Goal: Task Accomplishment & Management: Complete application form

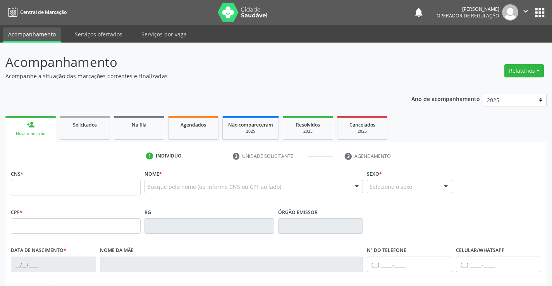
click at [45, 191] on input "text" at bounding box center [76, 187] width 130 height 15
type input "708 2051 4501 4846"
type input "1305653939"
type input "[DATE]"
type input "[PHONE_NUMBER]"
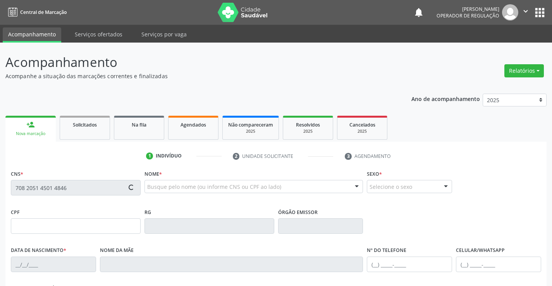
type input "[PHONE_NUMBER]"
type input "011.631.655-14"
type input "S/N"
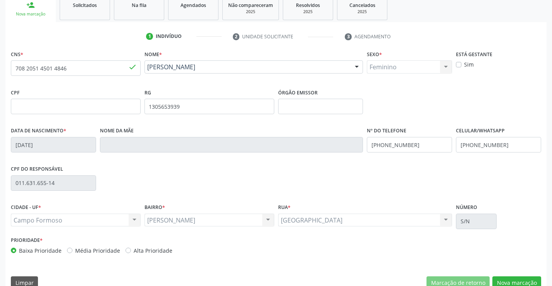
scroll to position [134, 0]
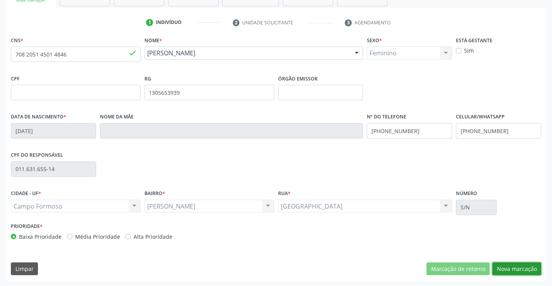
click at [514, 269] on button "Nova marcação" at bounding box center [516, 269] width 49 height 13
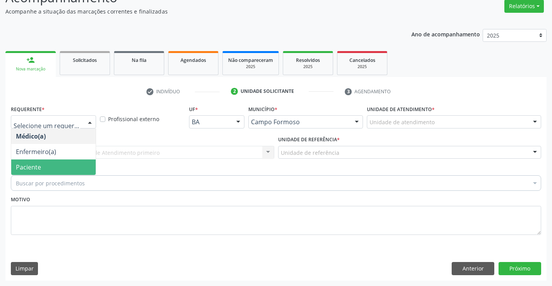
click at [46, 166] on span "Paciente" at bounding box center [53, 167] width 84 height 15
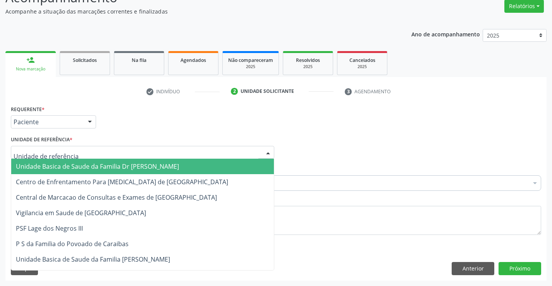
click at [86, 154] on div at bounding box center [142, 152] width 263 height 13
click at [109, 165] on span "Unidade Basica de Saude da Familia Dr [PERSON_NAME]" at bounding box center [97, 166] width 163 height 9
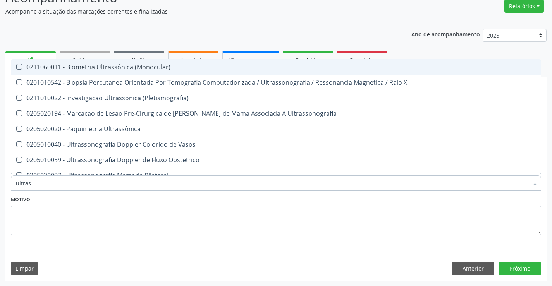
type input "ultrass"
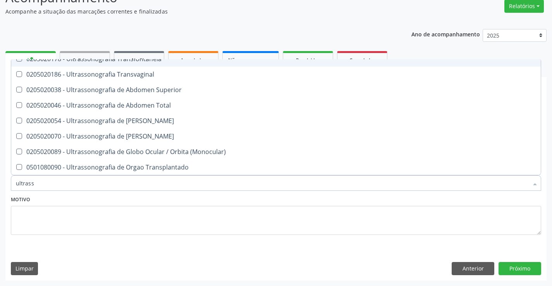
scroll to position [194, 0]
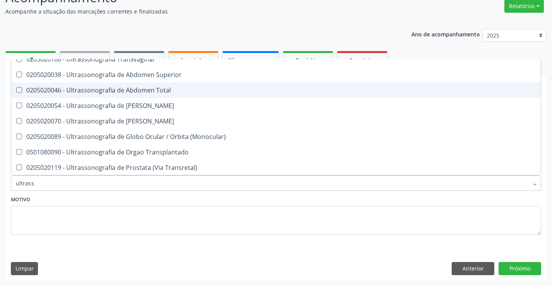
click at [183, 89] on div "0205020046 - Ultrassonografia de Abdomen Total" at bounding box center [276, 90] width 520 height 6
checkbox Total "true"
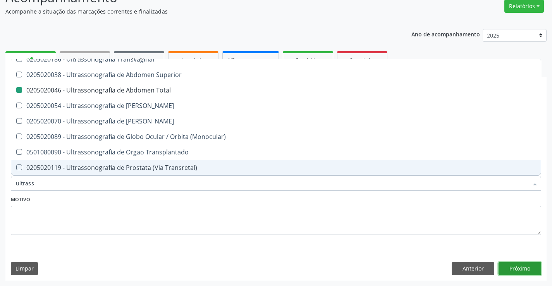
click at [517, 267] on button "Próximo" at bounding box center [519, 268] width 43 height 13
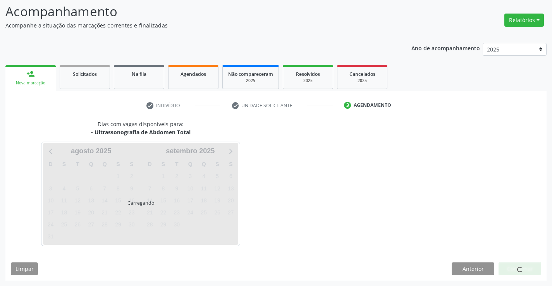
scroll to position [0, 0]
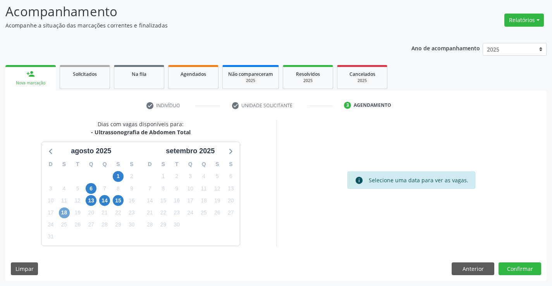
click at [62, 210] on span "18" at bounding box center [64, 213] width 11 height 11
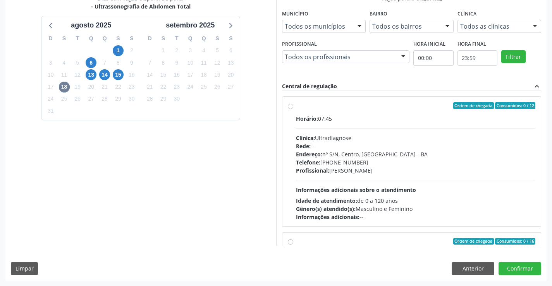
click at [386, 112] on label "Ordem de chegada Consumidos: 0 / 12 Horário: 07:45 Clínica: Ultradiagnose Rede:…" at bounding box center [416, 161] width 240 height 119
click at [293, 109] on input "Ordem de chegada Consumidos: 0 / 12 Horário: 07:45 Clínica: Ultradiagnose Rede:…" at bounding box center [290, 105] width 5 height 7
radio input "true"
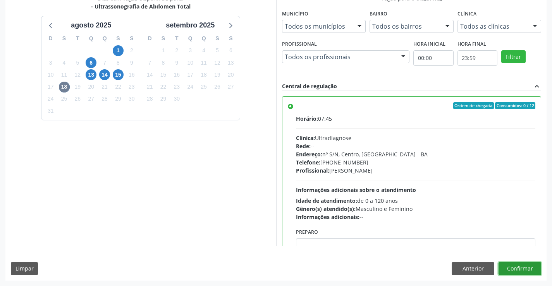
click at [519, 266] on button "Confirmar" at bounding box center [519, 268] width 43 height 13
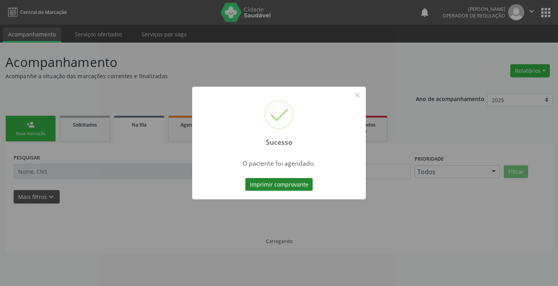
click at [281, 182] on button "Imprimir comprovante" at bounding box center [278, 184] width 67 height 13
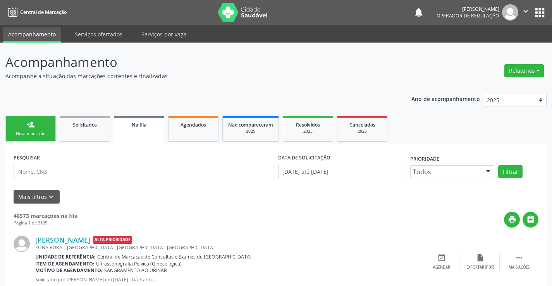
click at [29, 127] on div "person_add" at bounding box center [30, 124] width 9 height 9
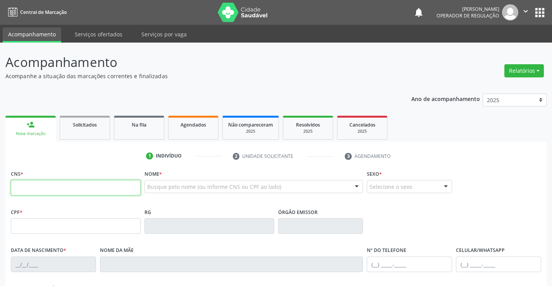
click at [48, 186] on input "text" at bounding box center [76, 187] width 130 height 15
type input "707 8016 3932 6310"
type input "0879170760"
type input "[DATE]"
type input "[PERSON_NAME]"
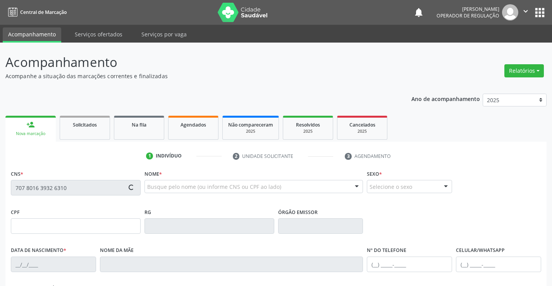
type input "[PHONE_NUMBER]"
type input "034.116.795-90"
type input "S/N"
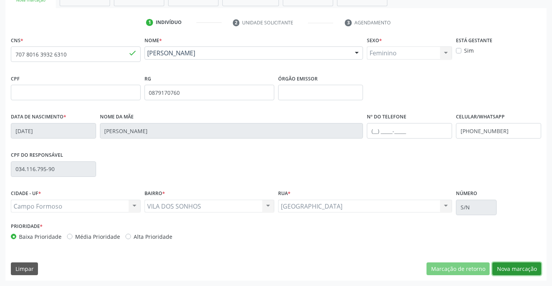
click at [517, 268] on button "Nova marcação" at bounding box center [516, 269] width 49 height 13
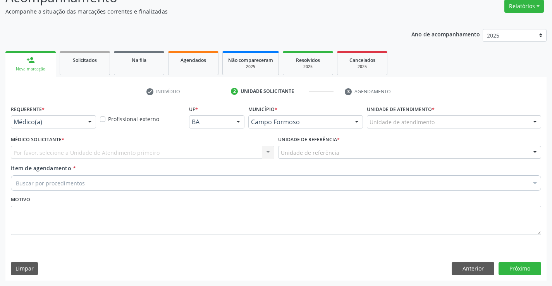
click at [51, 117] on div "Médico(a)" at bounding box center [53, 121] width 85 height 13
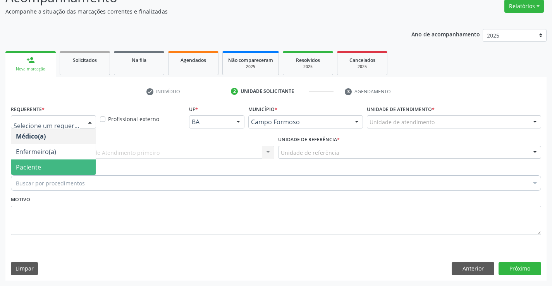
click at [53, 166] on span "Paciente" at bounding box center [53, 167] width 84 height 15
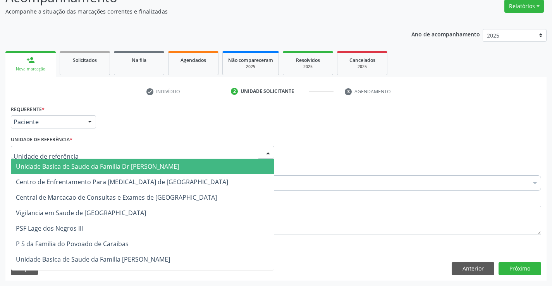
click at [69, 168] on span "Unidade Basica de Saude da Familia Dr [PERSON_NAME]" at bounding box center [97, 166] width 163 height 9
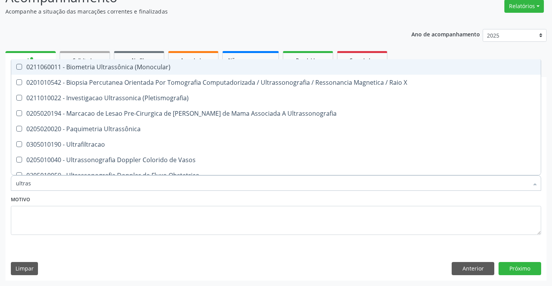
type input "ultrass"
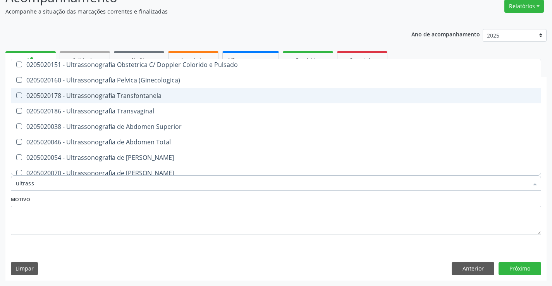
scroll to position [155, 0]
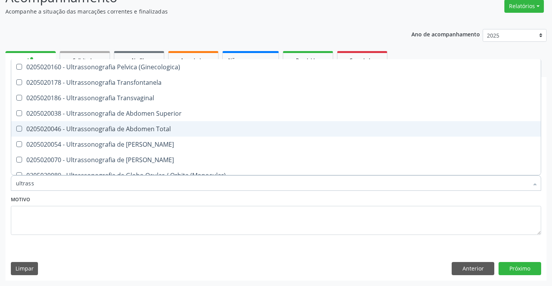
click at [180, 129] on div "0205020046 - Ultrassonografia de Abdomen Total" at bounding box center [276, 129] width 520 height 6
checkbox Total "true"
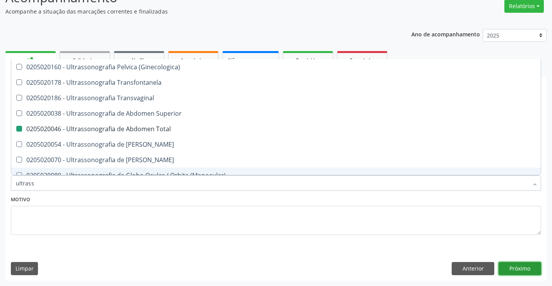
click at [517, 269] on button "Próximo" at bounding box center [519, 268] width 43 height 13
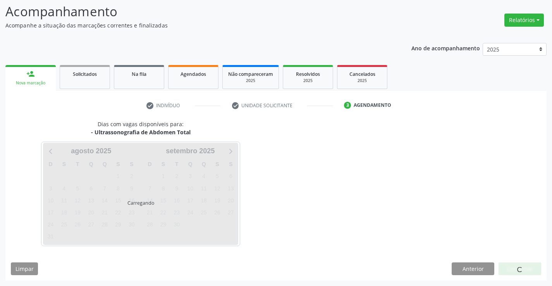
scroll to position [0, 0]
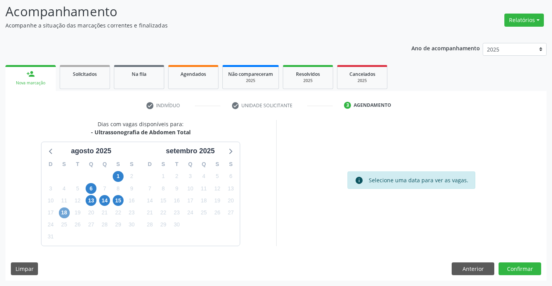
click at [61, 211] on span "18" at bounding box center [64, 213] width 11 height 11
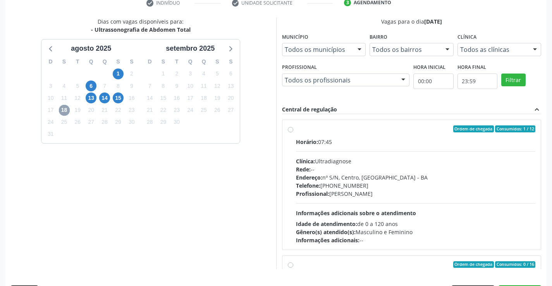
scroll to position [177, 0]
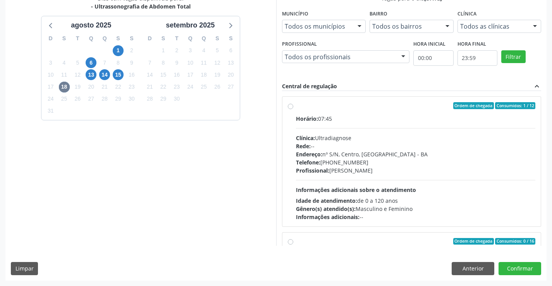
click at [405, 111] on label "Ordem de chegada Consumidos: 1 / 12 Horário: 07:45 Clínica: Ultradiagnose Rede:…" at bounding box center [416, 161] width 240 height 119
click at [293, 109] on input "Ordem de chegada Consumidos: 1 / 12 Horário: 07:45 Clínica: Ultradiagnose Rede:…" at bounding box center [290, 105] width 5 height 7
radio input "true"
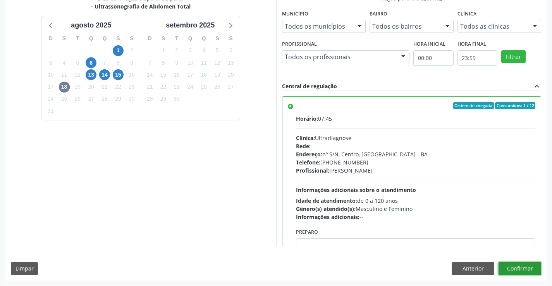
click at [511, 267] on button "Confirmar" at bounding box center [519, 268] width 43 height 13
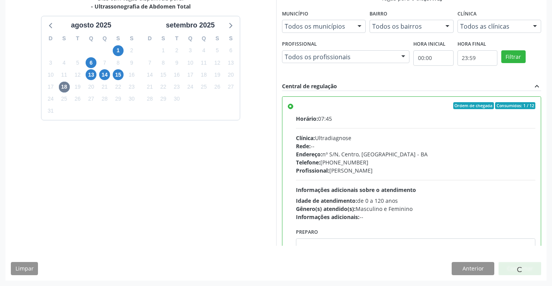
scroll to position [0, 0]
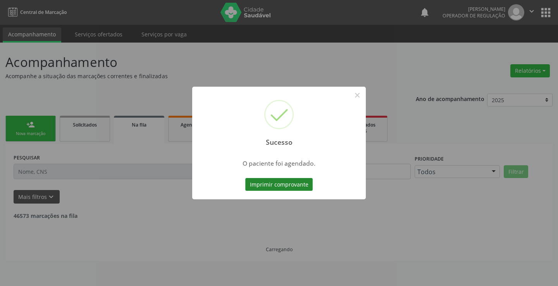
click at [299, 187] on button "Imprimir comprovante" at bounding box center [278, 184] width 67 height 13
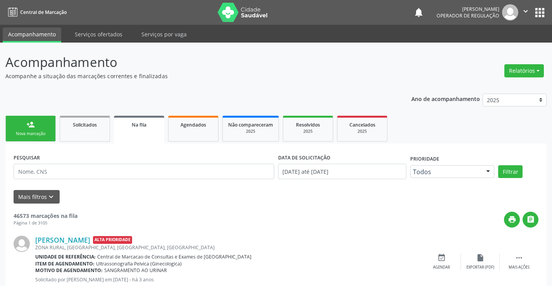
click at [31, 131] on div "Nova marcação" at bounding box center [30, 134] width 39 height 6
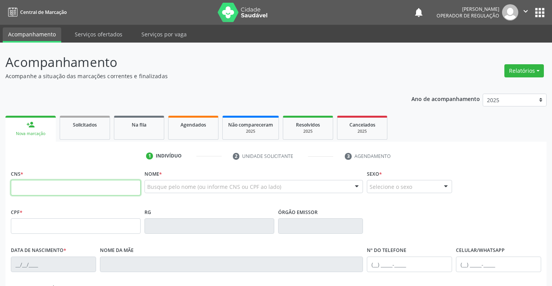
click at [52, 187] on input "text" at bounding box center [76, 187] width 130 height 15
type input "700 5037 3235 3257"
type input "2185766686"
type input "[DATE]"
type input "162.954.828-64"
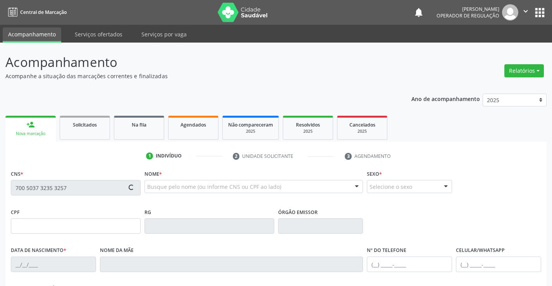
type input "S/N"
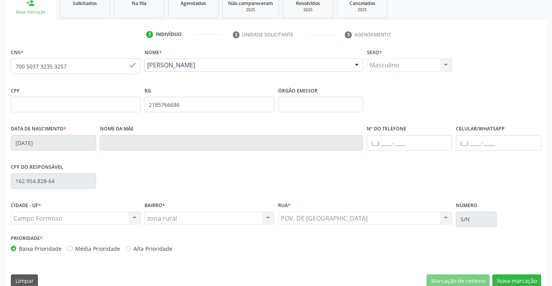
scroll to position [134, 0]
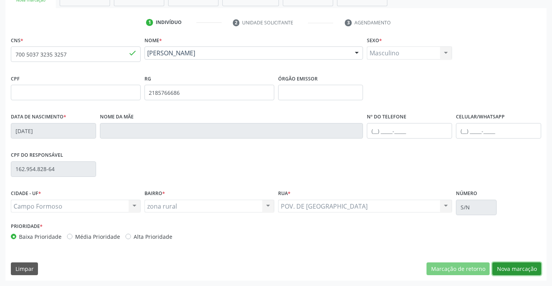
click at [510, 266] on button "Nova marcação" at bounding box center [516, 269] width 49 height 13
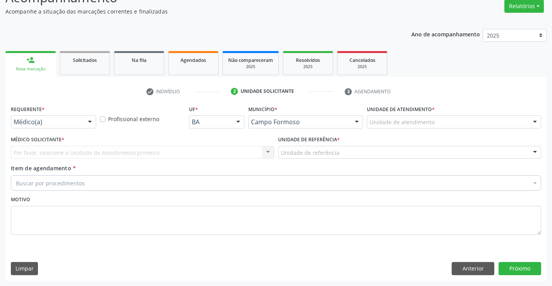
scroll to position [65, 0]
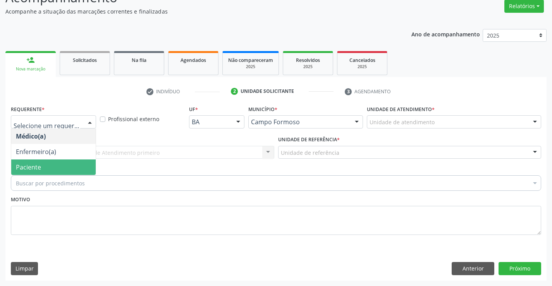
click at [41, 167] on span "Paciente" at bounding box center [53, 167] width 84 height 15
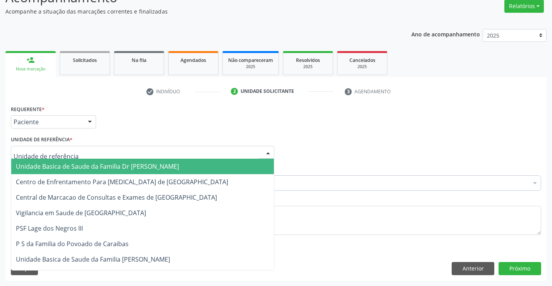
click at [84, 170] on span "Unidade Basica de Saude da Familia Dr [PERSON_NAME]" at bounding box center [97, 166] width 163 height 9
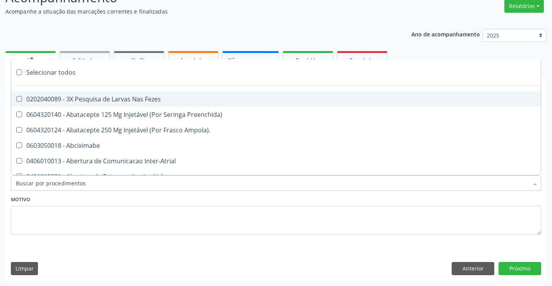
click at [86, 182] on div at bounding box center [276, 182] width 530 height 15
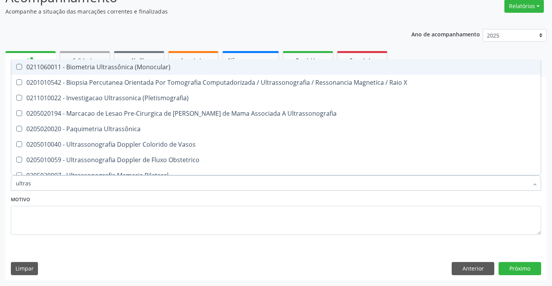
type input "ultrass"
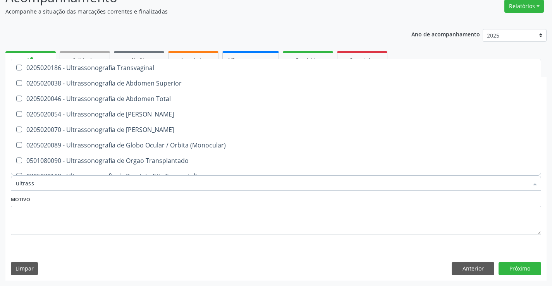
scroll to position [194, 0]
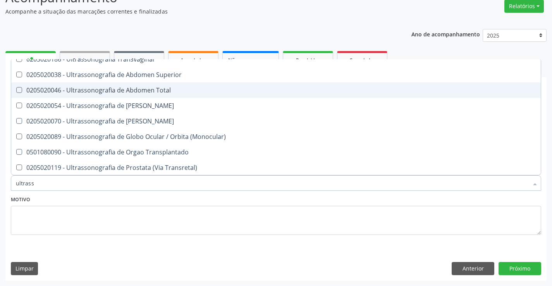
click at [194, 89] on div "0205020046 - Ultrassonografia de Abdomen Total" at bounding box center [276, 90] width 520 height 6
checkbox Total "true"
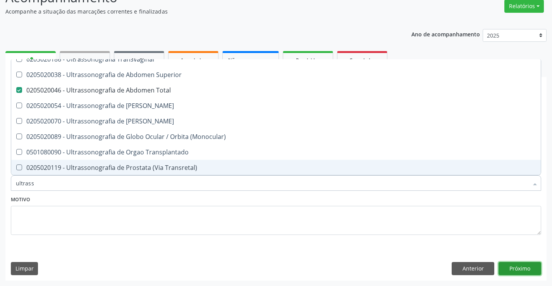
click at [513, 268] on button "Próximo" at bounding box center [519, 268] width 43 height 13
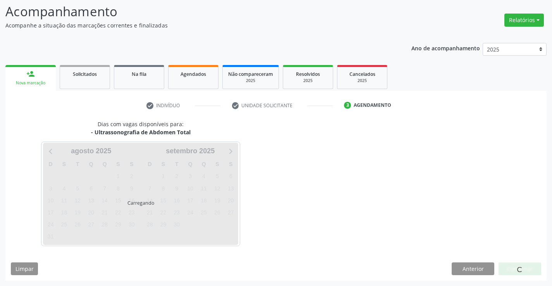
scroll to position [0, 0]
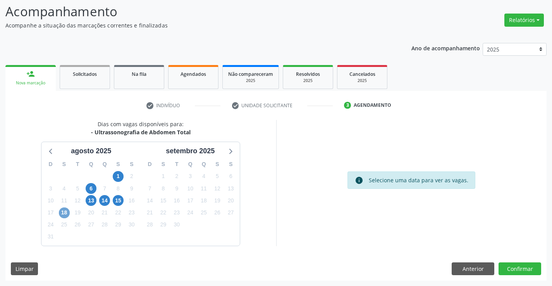
click at [61, 212] on span "18" at bounding box center [64, 213] width 11 height 11
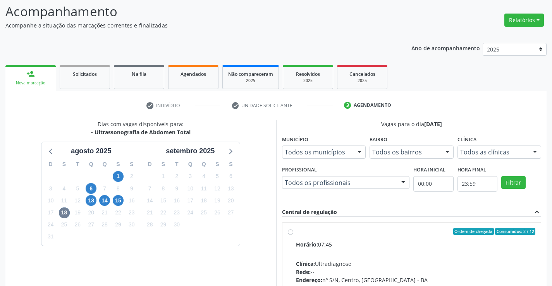
click at [420, 235] on label "Ordem de chegada Consumidos: 2 / 12 Horário: 07:45 Clínica: Ultradiagnose Rede:…" at bounding box center [416, 287] width 240 height 119
click at [293, 235] on input "Ordem de chegada Consumidos: 2 / 12 Horário: 07:45 Clínica: Ultradiagnose Rede:…" at bounding box center [290, 231] width 5 height 7
radio input "true"
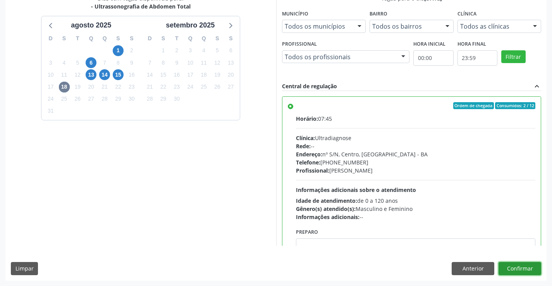
click at [511, 268] on button "Confirmar" at bounding box center [519, 268] width 43 height 13
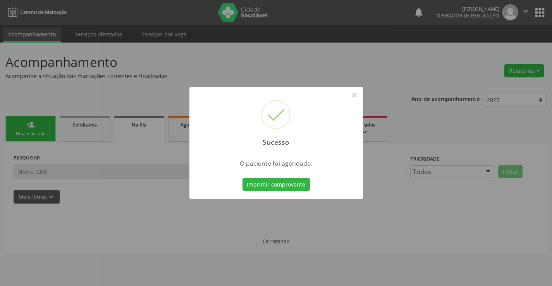
scroll to position [0, 0]
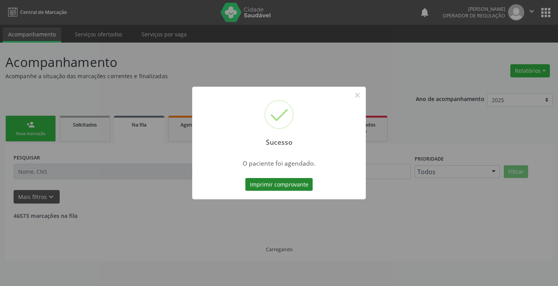
click at [272, 184] on button "Imprimir comprovante" at bounding box center [278, 184] width 67 height 13
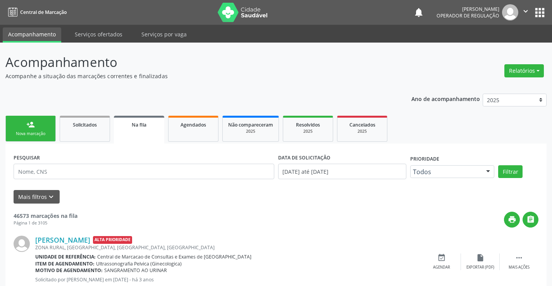
click at [33, 124] on div "person_add" at bounding box center [30, 124] width 9 height 9
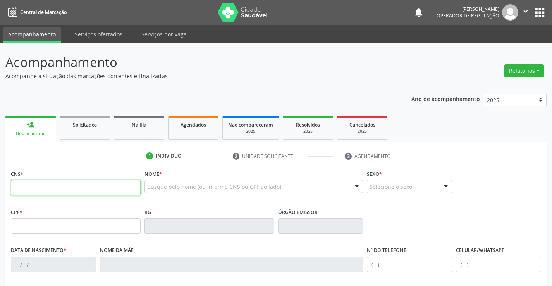
click at [44, 186] on input "text" at bounding box center [76, 187] width 130 height 15
type input "708 4002 0646 8268"
type input "9970734"
type input "[DATE]"
type input "[PHONE_NUMBER]"
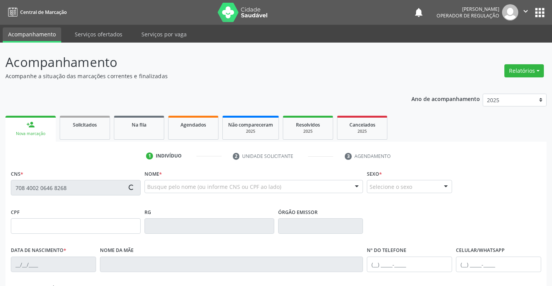
type input "[PHONE_NUMBER]"
type input "708.926.814-46"
type input "S/N"
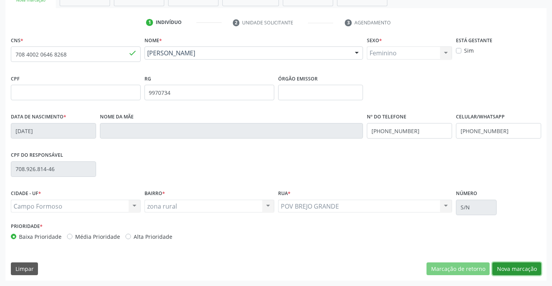
click at [527, 267] on button "Nova marcação" at bounding box center [516, 269] width 49 height 13
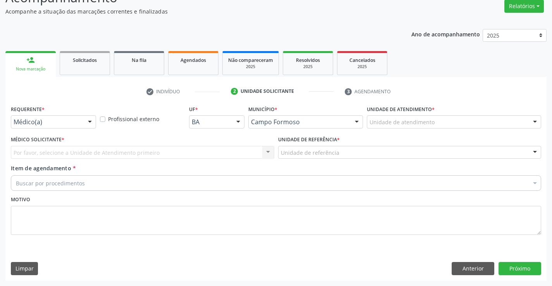
scroll to position [65, 0]
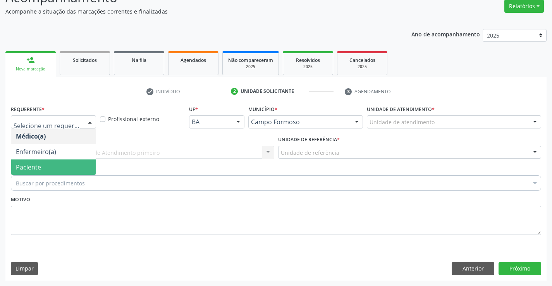
click at [57, 163] on span "Paciente" at bounding box center [53, 167] width 84 height 15
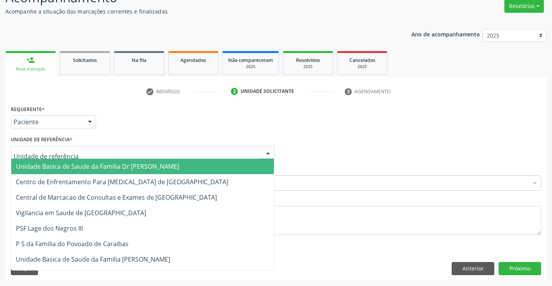
click at [78, 165] on span "Unidade Basica de Saude da Familia Dr [PERSON_NAME]" at bounding box center [97, 166] width 163 height 9
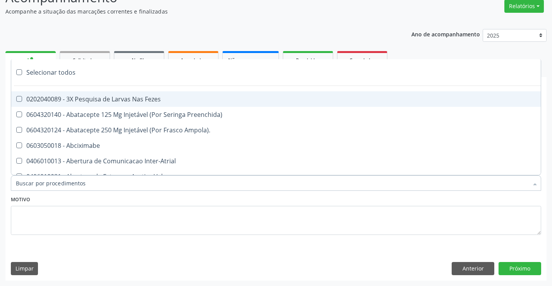
click at [92, 184] on div at bounding box center [276, 182] width 530 height 15
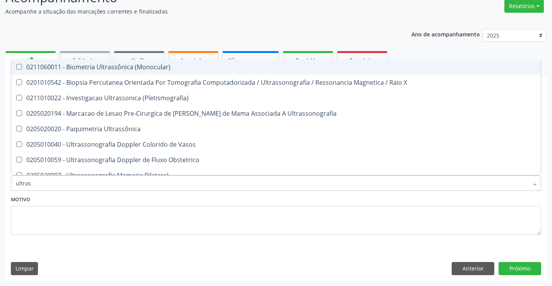
type input "ultrass"
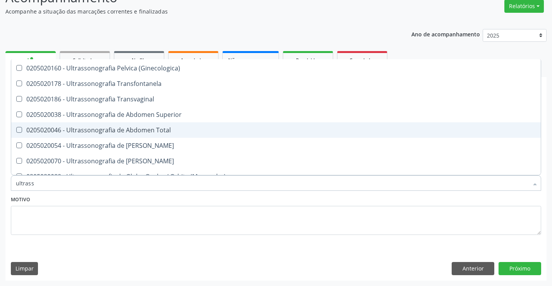
scroll to position [155, 0]
click at [187, 131] on div "0205020046 - Ultrassonografia de Abdomen Total" at bounding box center [276, 129] width 520 height 6
checkbox Total "true"
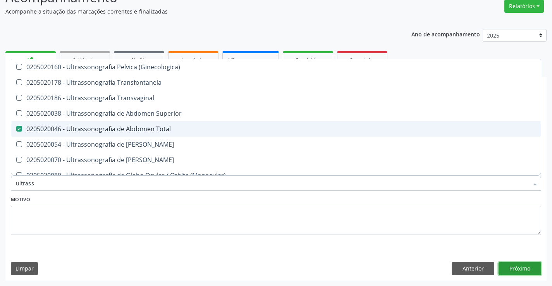
click at [515, 263] on button "Próximo" at bounding box center [519, 268] width 43 height 13
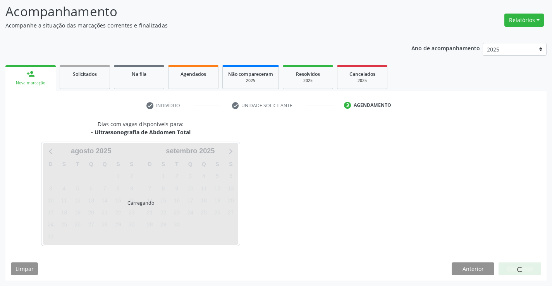
scroll to position [0, 0]
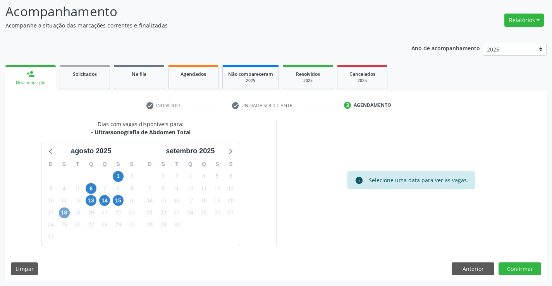
click at [65, 212] on span "18" at bounding box center [64, 213] width 11 height 11
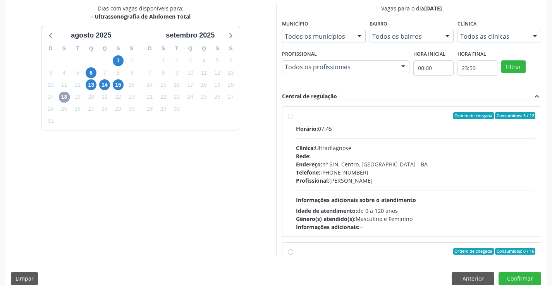
scroll to position [177, 0]
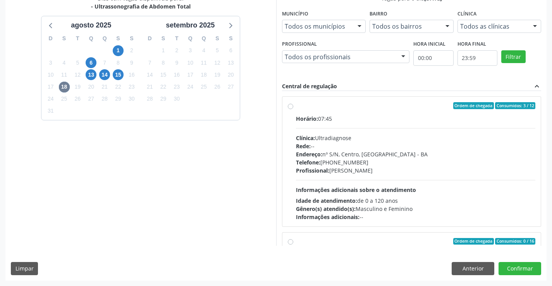
click at [424, 109] on div "Ordem de chegada Consumidos: 3 / 12" at bounding box center [416, 105] width 240 height 7
click at [293, 109] on input "Ordem de chegada Consumidos: 3 / 12 Horário: 07:45 Clínica: Ultradiagnose Rede:…" at bounding box center [290, 105] width 5 height 7
radio input "true"
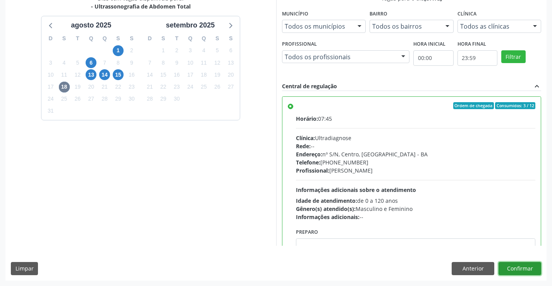
click at [508, 270] on button "Confirmar" at bounding box center [519, 268] width 43 height 13
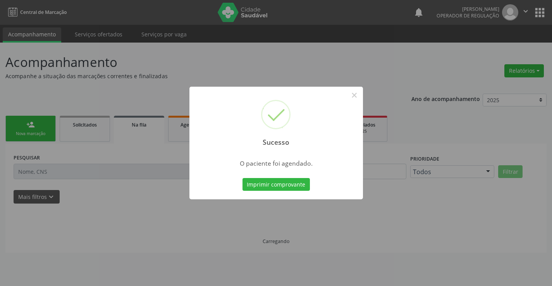
scroll to position [0, 0]
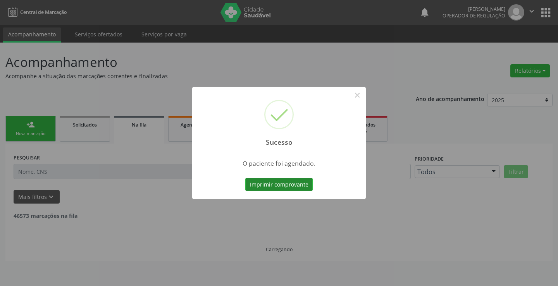
click at [280, 186] on button "Imprimir comprovante" at bounding box center [278, 184] width 67 height 13
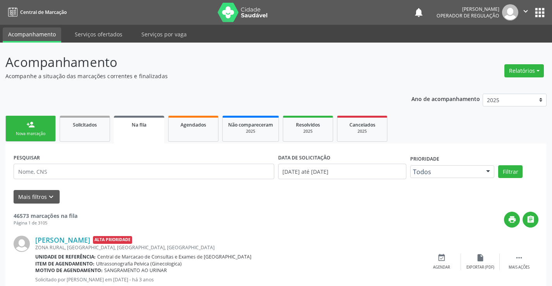
click at [39, 124] on link "person_add Nova marcação" at bounding box center [30, 129] width 50 height 26
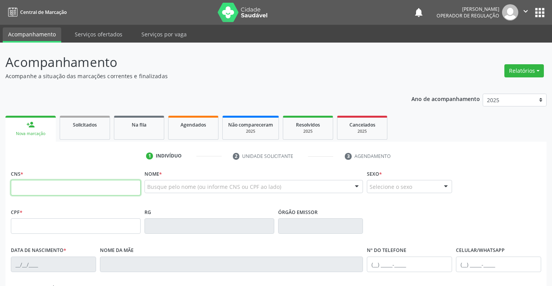
click at [58, 188] on input "text" at bounding box center [76, 187] width 130 height 15
type input "708 2026 2831 0641"
type input "[DATE]"
type input "[PHONE_NUMBER]"
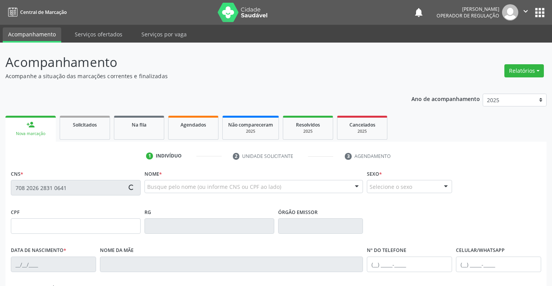
type input "SN"
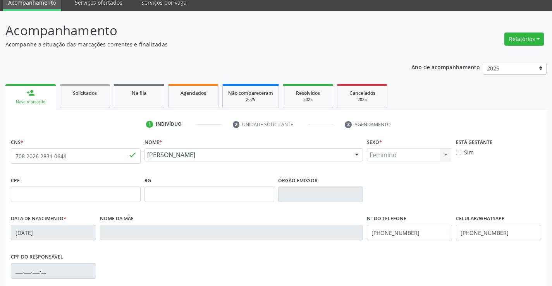
scroll to position [134, 0]
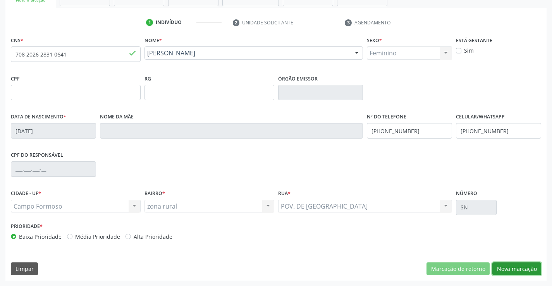
click at [520, 267] on button "Nova marcação" at bounding box center [516, 269] width 49 height 13
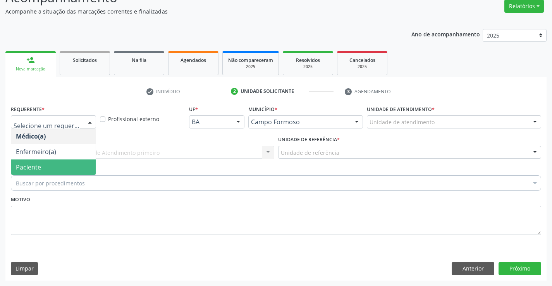
click at [47, 163] on span "Paciente" at bounding box center [53, 167] width 84 height 15
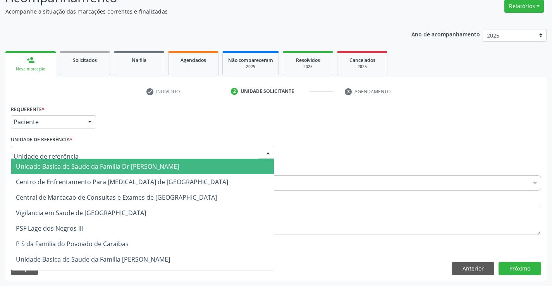
click at [66, 165] on span "Unidade Basica de Saude da Familia Dr [PERSON_NAME]" at bounding box center [97, 166] width 163 height 9
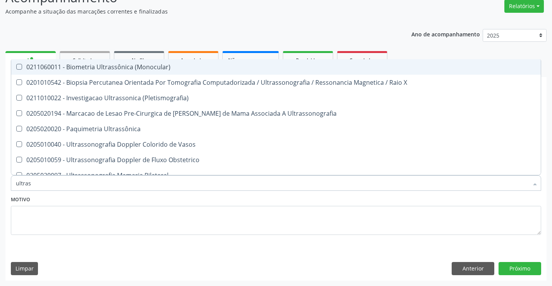
type input "ultrass"
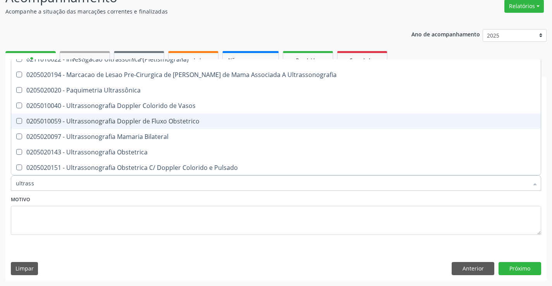
scroll to position [77, 0]
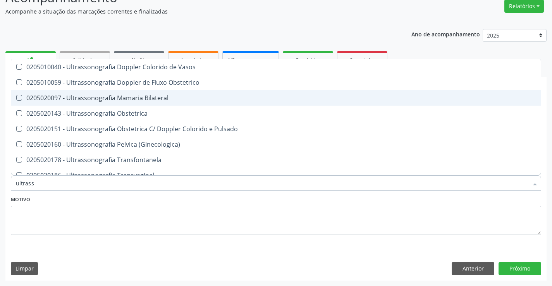
click at [199, 96] on div "0205020097 - Ultrassonografia Mamaria Bilateral" at bounding box center [276, 98] width 520 height 6
checkbox Bilateral "true"
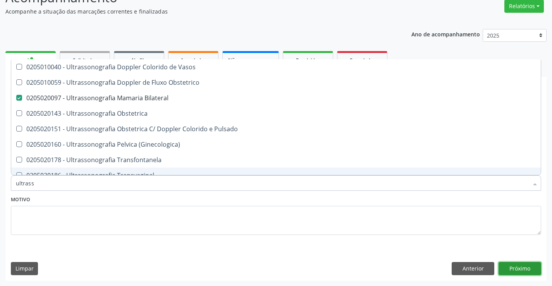
click at [514, 270] on button "Próximo" at bounding box center [519, 268] width 43 height 13
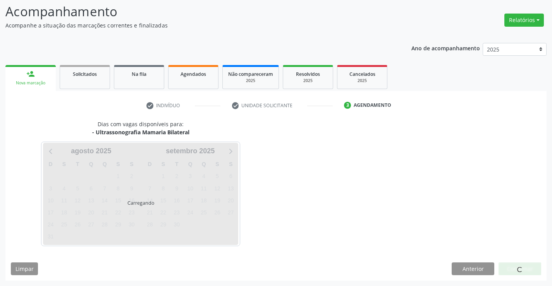
scroll to position [0, 0]
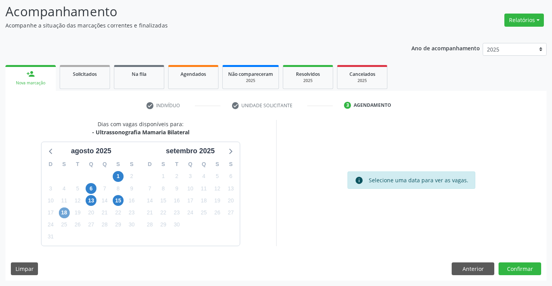
click at [59, 213] on span "18" at bounding box center [64, 213] width 11 height 11
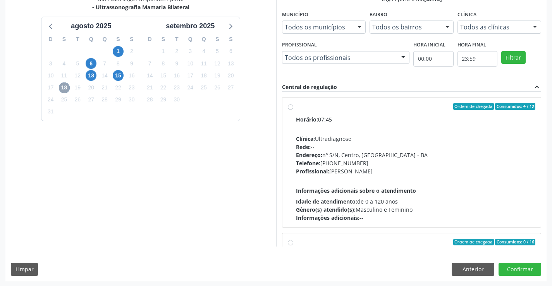
scroll to position [177, 0]
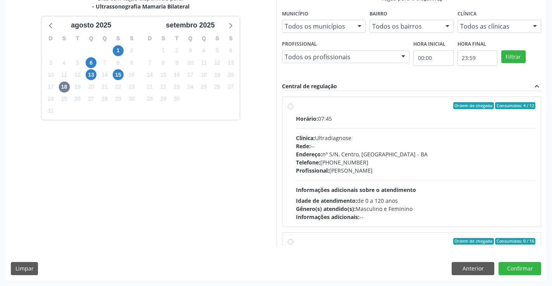
click at [428, 103] on div "Ordem de chegada Consumidos: 4 / 12" at bounding box center [416, 105] width 240 height 7
click at [293, 103] on input "Ordem de chegada Consumidos: 4 / 12 Horário: 07:45 Clínica: Ultradiagnose Rede:…" at bounding box center [290, 105] width 5 height 7
radio input "true"
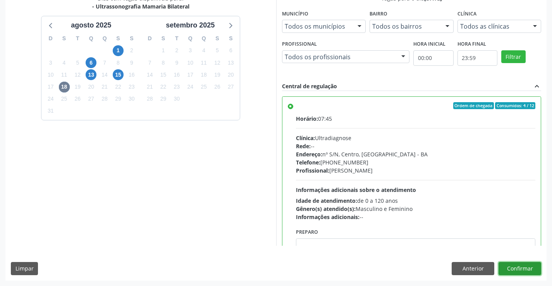
click at [517, 268] on button "Confirmar" at bounding box center [519, 268] width 43 height 13
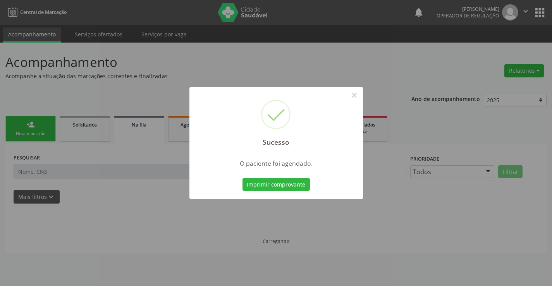
scroll to position [0, 0]
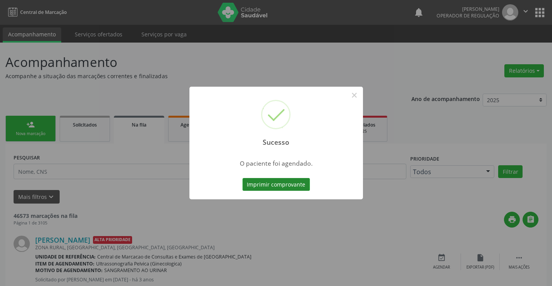
click at [273, 178] on button "Imprimir comprovante" at bounding box center [275, 184] width 67 height 13
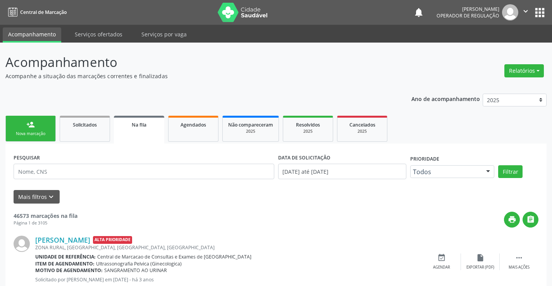
click at [37, 124] on link "person_add Nova marcação" at bounding box center [30, 129] width 50 height 26
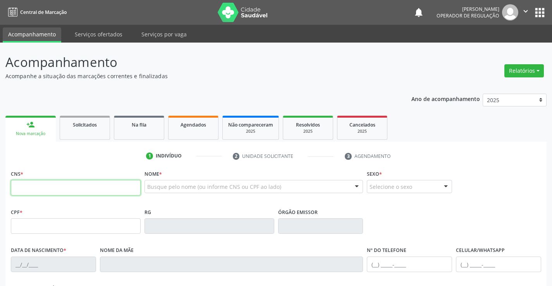
click at [46, 190] on input "text" at bounding box center [76, 187] width 130 height 15
type input "705 0016 0095 6357"
type input "0979552800"
type input "03/09/1974"
type input "(74) 99995-0340"
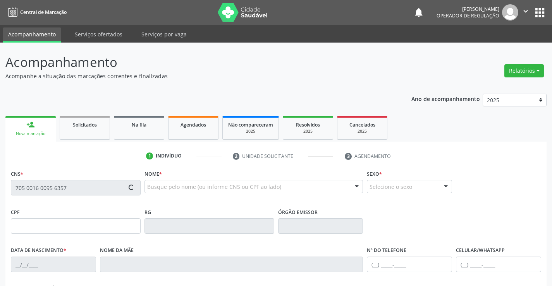
type input "(74) 99995-0340"
type input "003.157.255-32"
type input "S/N"
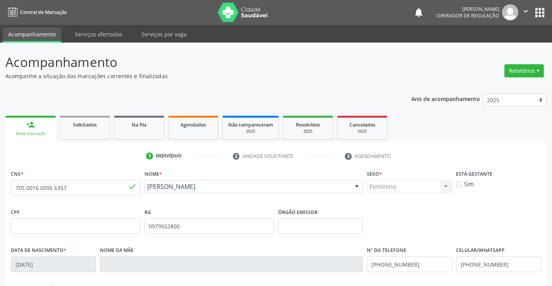
scroll to position [134, 0]
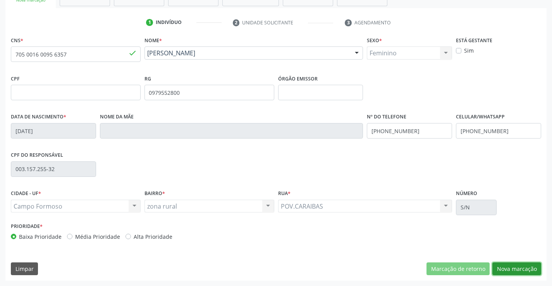
click at [510, 267] on button "Nova marcação" at bounding box center [516, 269] width 49 height 13
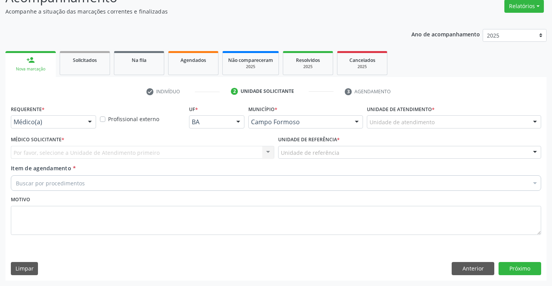
scroll to position [65, 0]
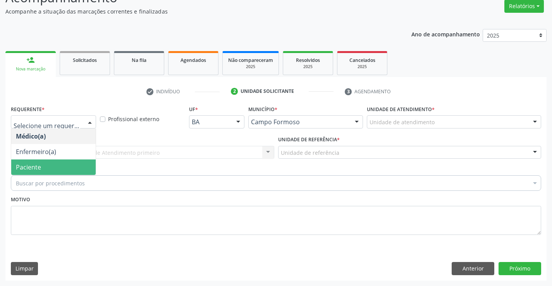
click at [46, 166] on span "Paciente" at bounding box center [53, 167] width 84 height 15
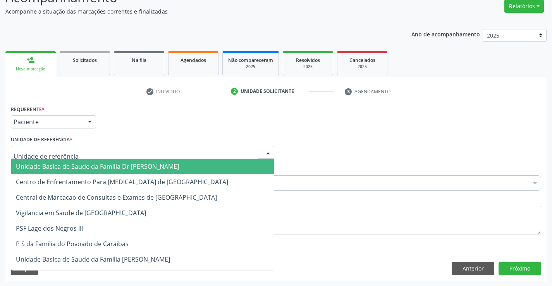
click at [56, 164] on span "Unidade Basica de Saude da Familia Dr [PERSON_NAME]" at bounding box center [97, 166] width 163 height 9
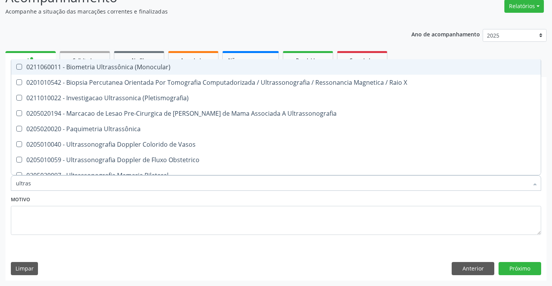
type input "ultrass"
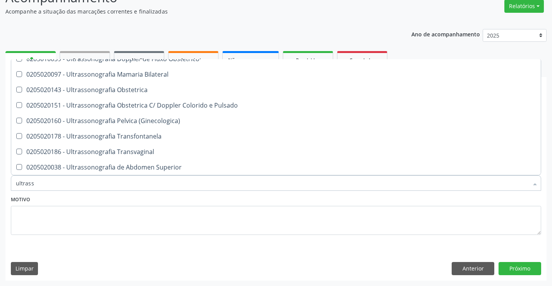
scroll to position [116, 0]
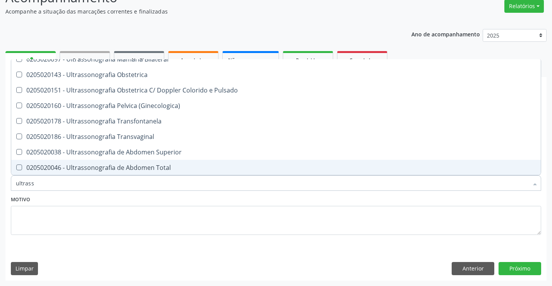
click at [179, 167] on div "0205020046 - Ultrassonografia de Abdomen Total" at bounding box center [276, 168] width 520 height 6
checkbox Total "true"
click at [517, 268] on button "Próximo" at bounding box center [519, 268] width 43 height 13
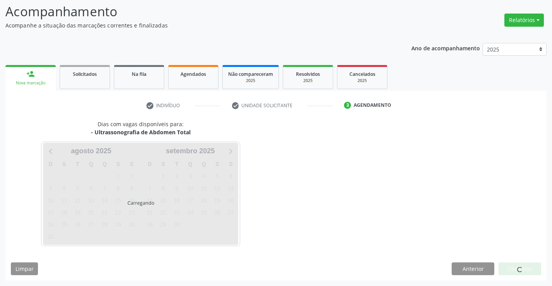
scroll to position [0, 0]
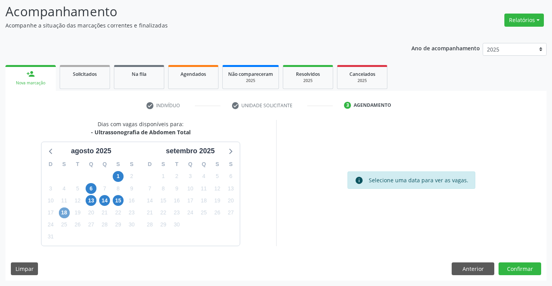
click at [61, 211] on span "18" at bounding box center [64, 213] width 11 height 11
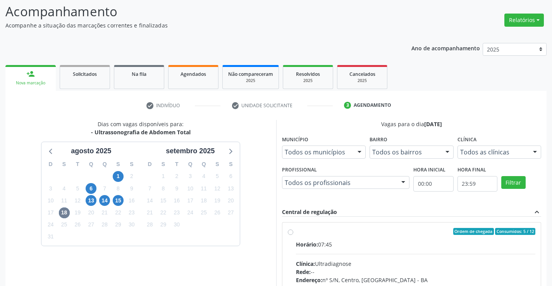
click at [392, 244] on div "Horário: 07:45" at bounding box center [416, 244] width 240 height 8
click at [293, 235] on input "Ordem de chegada Consumidos: 5 / 12 Horário: 07:45 Clínica: Ultradiagnose Rede:…" at bounding box center [290, 231] width 5 height 7
radio input "true"
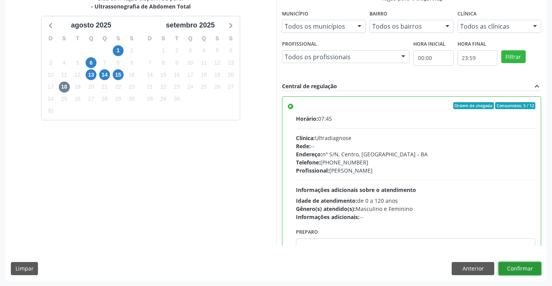
click at [515, 266] on button "Confirmar" at bounding box center [519, 268] width 43 height 13
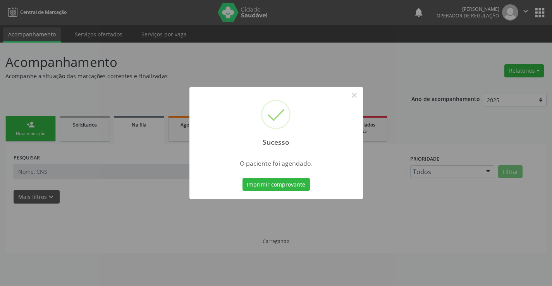
scroll to position [0, 0]
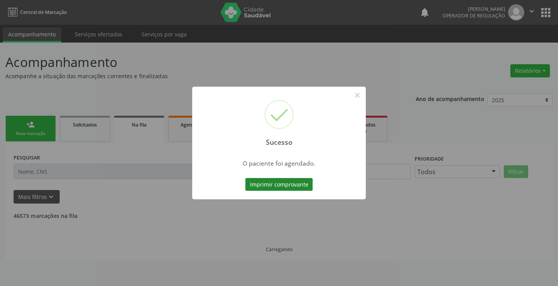
click at [271, 182] on button "Imprimir comprovante" at bounding box center [278, 184] width 67 height 13
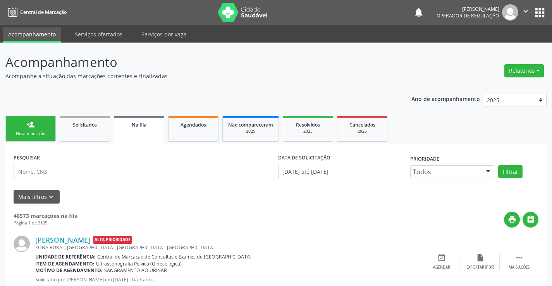
click at [39, 126] on link "person_add Nova marcação" at bounding box center [30, 129] width 50 height 26
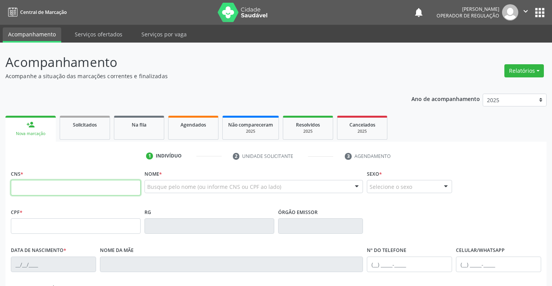
click at [56, 192] on input "text" at bounding box center [76, 187] width 130 height 15
type input "708 3007 8703 3860"
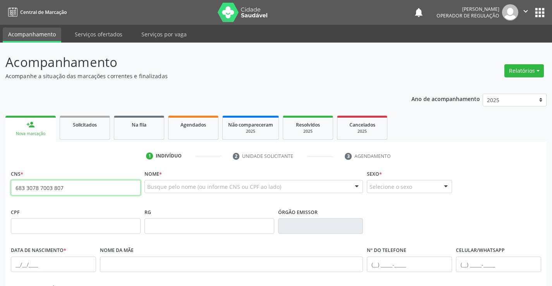
type input "068 3307 8700 3807"
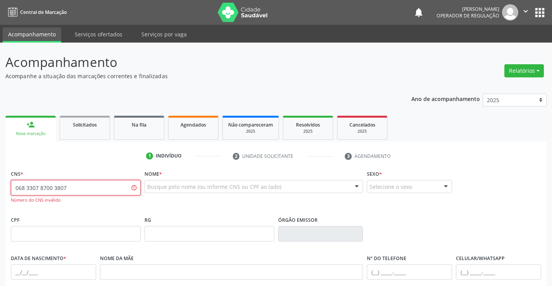
drag, startPoint x: 79, startPoint y: 193, endPoint x: 3, endPoint y: 192, distance: 75.5
click at [3, 192] on div "Acompanhamento Acompanhe a situação das marcações correntes e finalizadas Relat…" at bounding box center [276, 235] width 552 height 385
drag, startPoint x: 78, startPoint y: 188, endPoint x: 0, endPoint y: 189, distance: 78.2
click at [0, 189] on div "Acompanhamento Acompanhe a situação das marcações correntes e finalizadas Relat…" at bounding box center [276, 235] width 552 height 385
drag, startPoint x: 14, startPoint y: 189, endPoint x: 81, endPoint y: 192, distance: 67.9
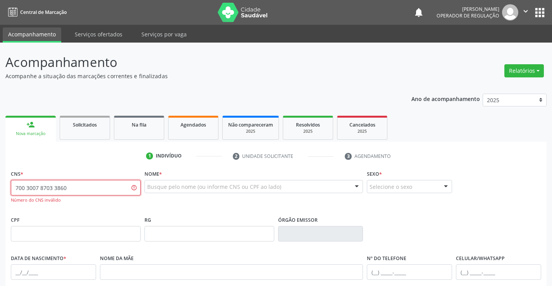
click at [81, 192] on input "700 3007 8703 3860" at bounding box center [76, 187] width 130 height 15
type input "700 3007 8703 3860"
click at [29, 123] on div "person_add" at bounding box center [30, 124] width 9 height 9
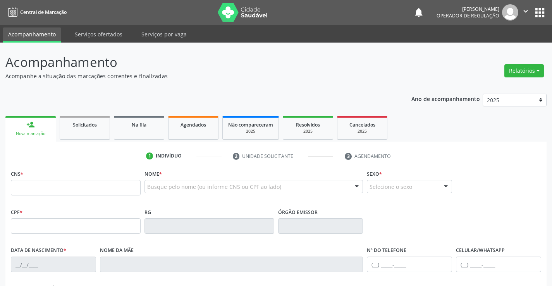
click at [70, 188] on input "text" at bounding box center [76, 187] width 130 height 15
type input "700 3007 8703 3860"
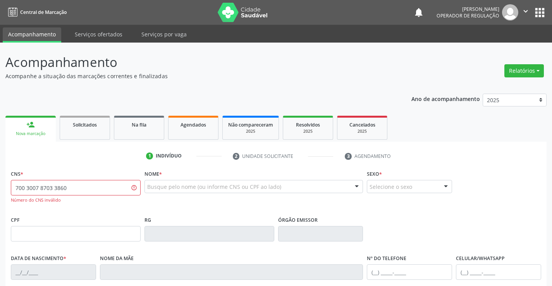
click at [24, 187] on input "700 3007 8703 3860" at bounding box center [76, 187] width 130 height 15
drag, startPoint x: 80, startPoint y: 188, endPoint x: 0, endPoint y: 188, distance: 80.2
click at [0, 188] on div "Acompanhamento Acompanhe a situação das marcações correntes e finalizadas Relat…" at bounding box center [276, 235] width 552 height 385
type input "708 3007 8703 3860"
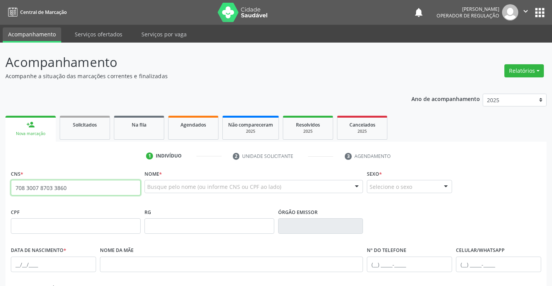
drag, startPoint x: 0, startPoint y: 204, endPoint x: 0, endPoint y: 222, distance: 17.4
drag, startPoint x: 0, startPoint y: 222, endPoint x: 225, endPoint y: 214, distance: 225.1
click at [225, 214] on div "RG" at bounding box center [209, 219] width 130 height 27
drag, startPoint x: 84, startPoint y: 186, endPoint x: 0, endPoint y: 194, distance: 84.0
click at [0, 194] on div "Acompanhamento Acompanhe a situação das marcações correntes e finalizadas Relat…" at bounding box center [276, 231] width 552 height 377
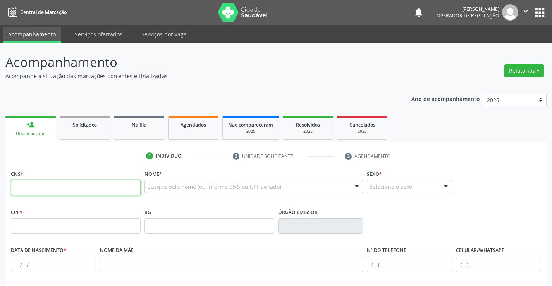
click at [46, 187] on input "text" at bounding box center [76, 187] width 130 height 15
type input "703 2086 9463 1196"
drag, startPoint x: 77, startPoint y: 189, endPoint x: 2, endPoint y: 188, distance: 75.1
click at [2, 188] on div "Acompanhamento Acompanhe a situação das marcações correntes e finalizadas Relat…" at bounding box center [276, 231] width 552 height 377
type input "706 7015 3766 2918"
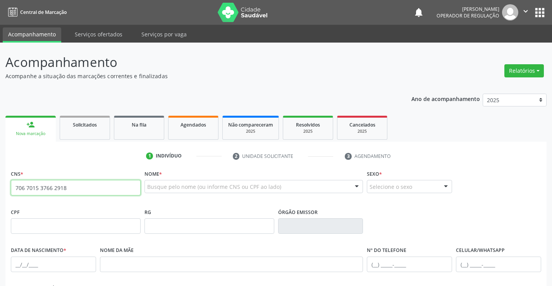
drag, startPoint x: 69, startPoint y: 189, endPoint x: 0, endPoint y: 186, distance: 69.0
click at [0, 186] on div "Acompanhamento Acompanhe a situação das marcações correntes e finalizadas Relat…" at bounding box center [276, 231] width 552 height 377
click at [64, 186] on input "text" at bounding box center [76, 187] width 130 height 15
click at [525, 12] on icon "" at bounding box center [525, 11] width 9 height 9
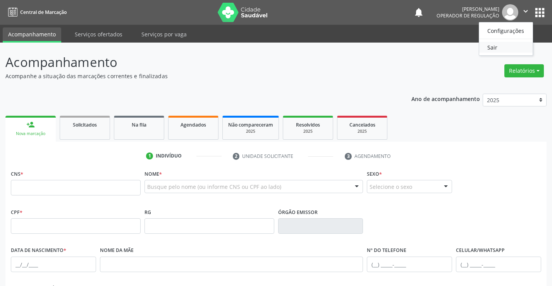
click at [504, 48] on link "Sair" at bounding box center [505, 47] width 53 height 11
